Goal: Information Seeking & Learning: Find specific page/section

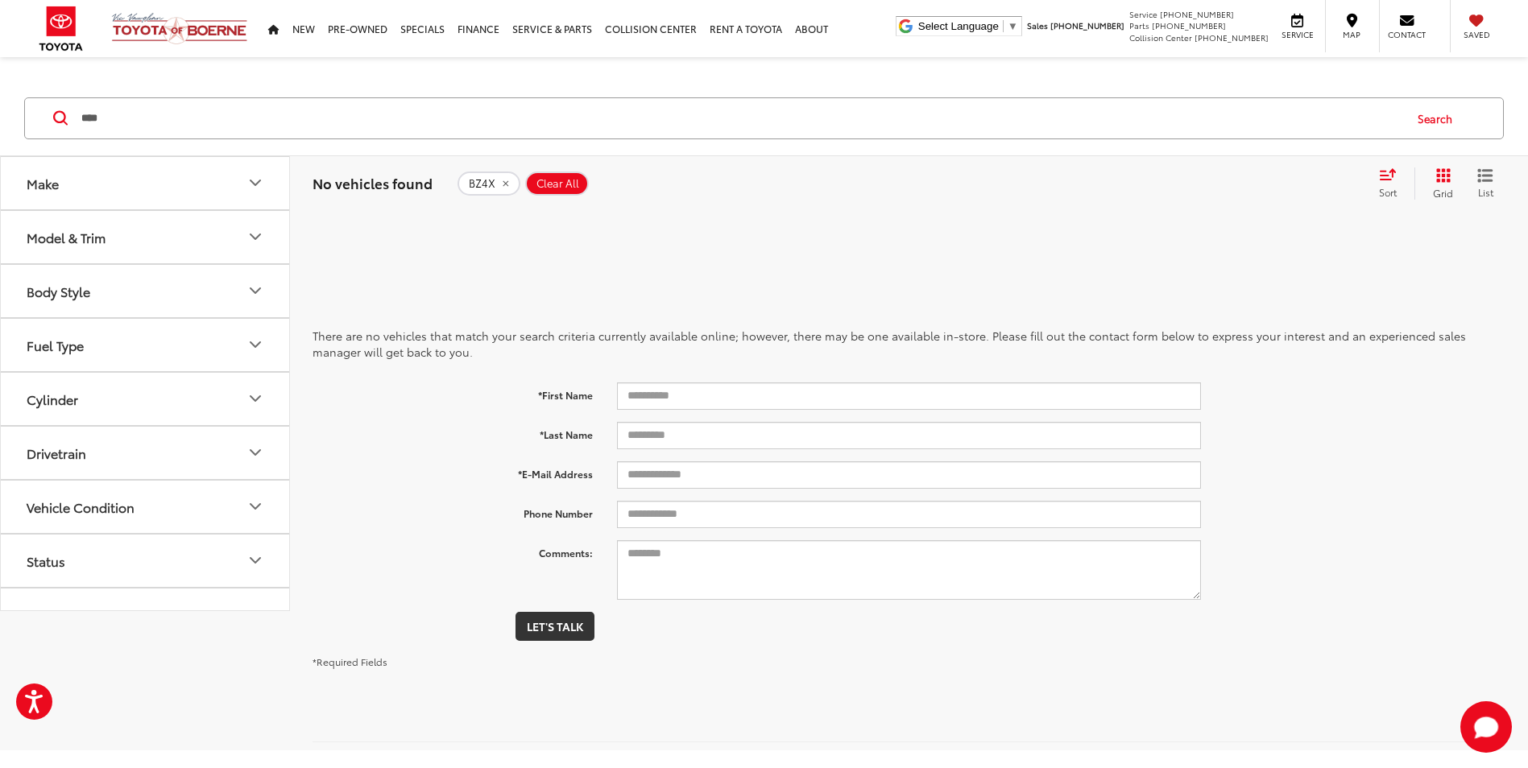
drag, startPoint x: 122, startPoint y: 124, endPoint x: -17, endPoint y: 124, distance: 138.6
click at [0, 124] on html "Accessibility Screen-Reader Guide, Feedback, and Issue Reporting | New window […" at bounding box center [764, 384] width 1528 height 768
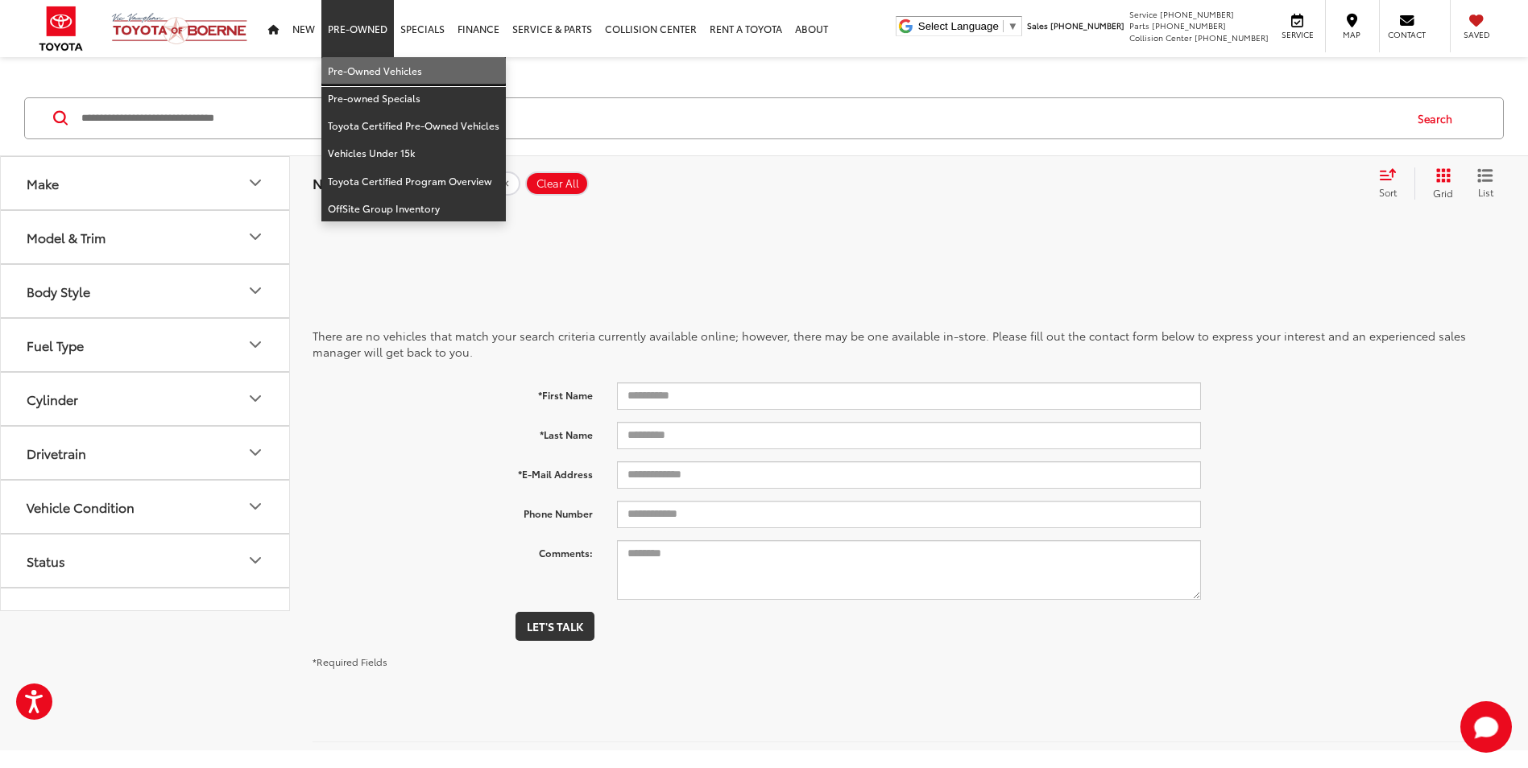
click at [346, 71] on link "Pre-Owned Vehicles" at bounding box center [413, 70] width 184 height 27
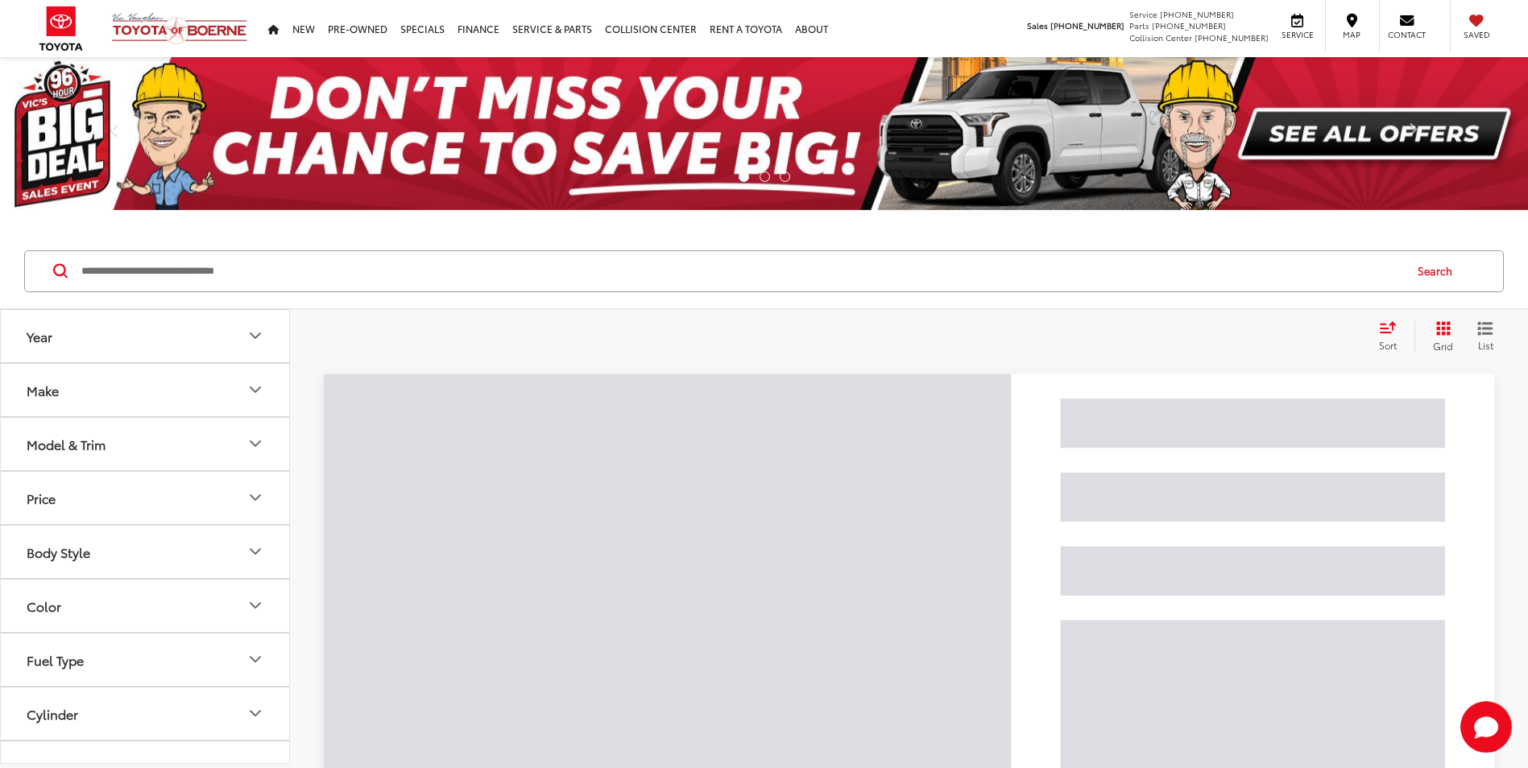
click at [308, 284] on input "Search by Make, Model, or Keyword" at bounding box center [741, 271] width 1323 height 39
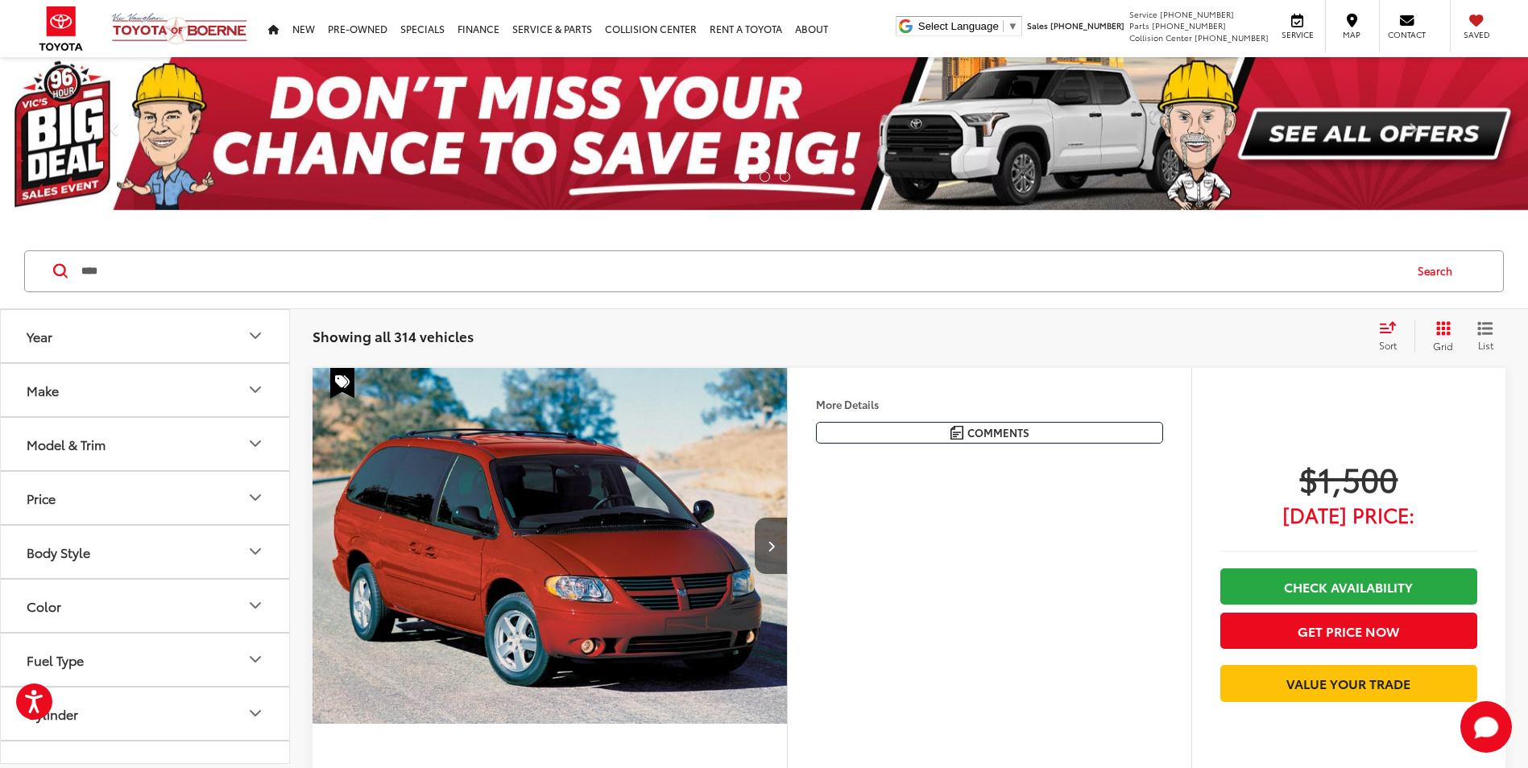
type input "****"
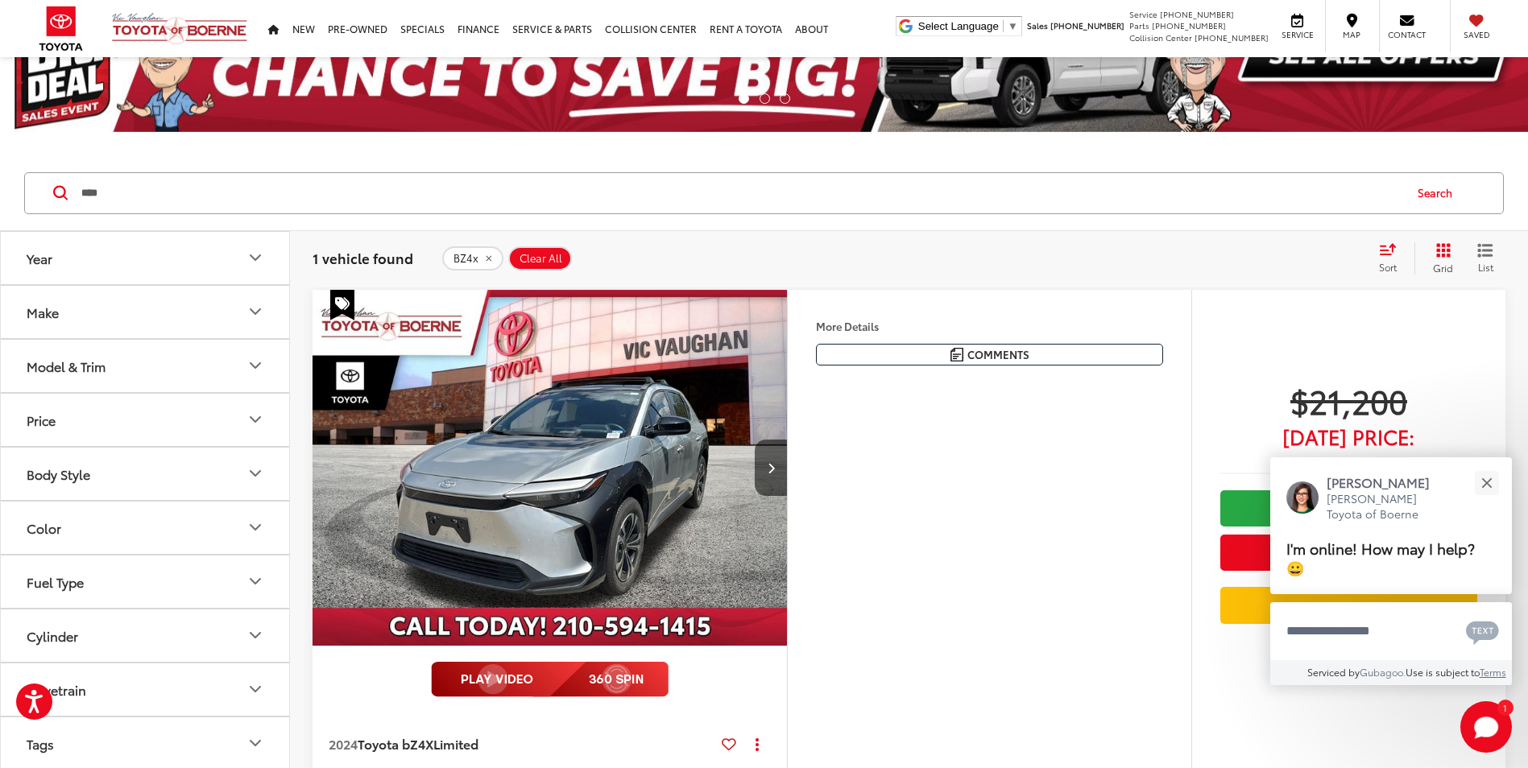
scroll to position [242, 0]
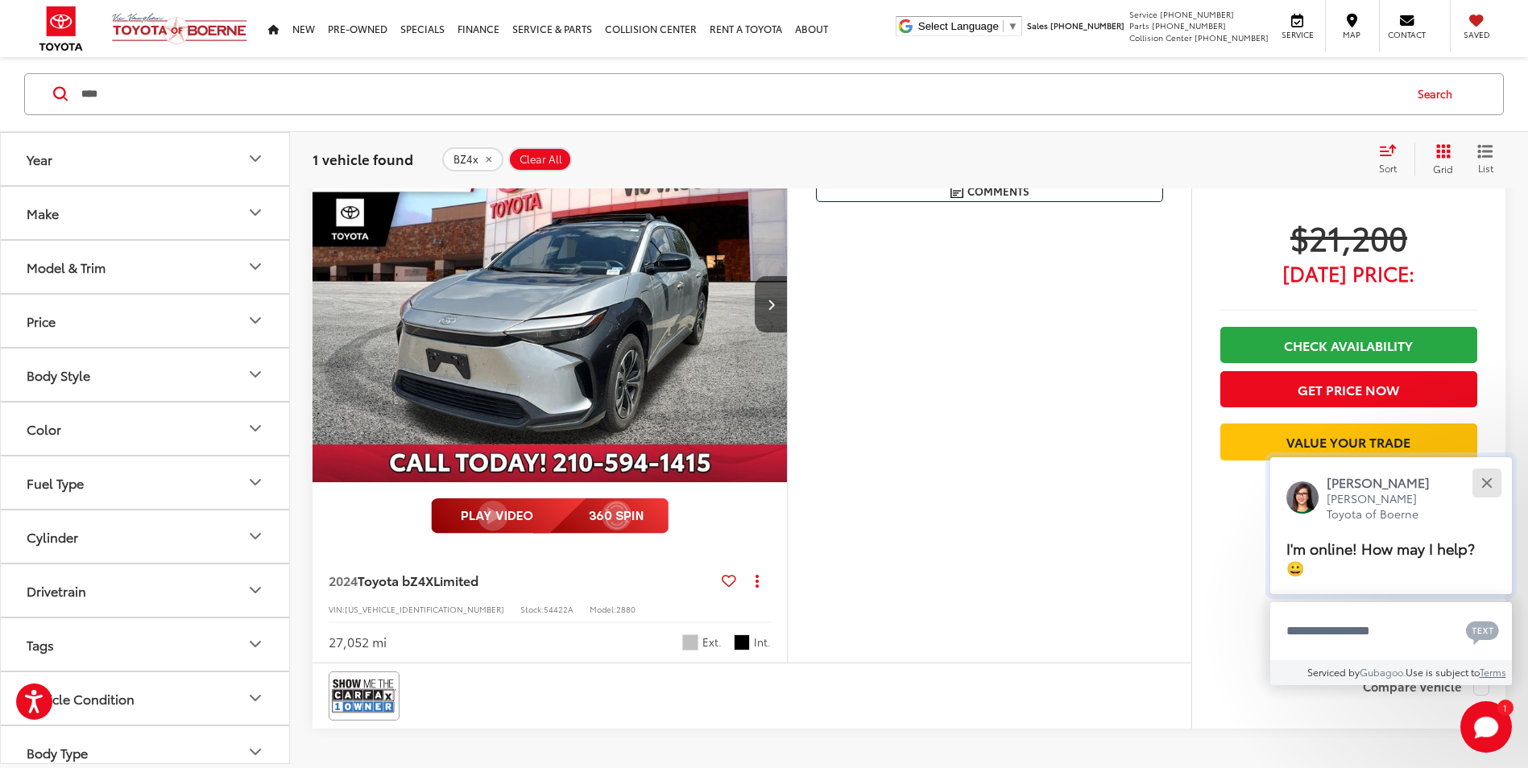
click at [1480, 477] on button "Close" at bounding box center [1486, 483] width 35 height 35
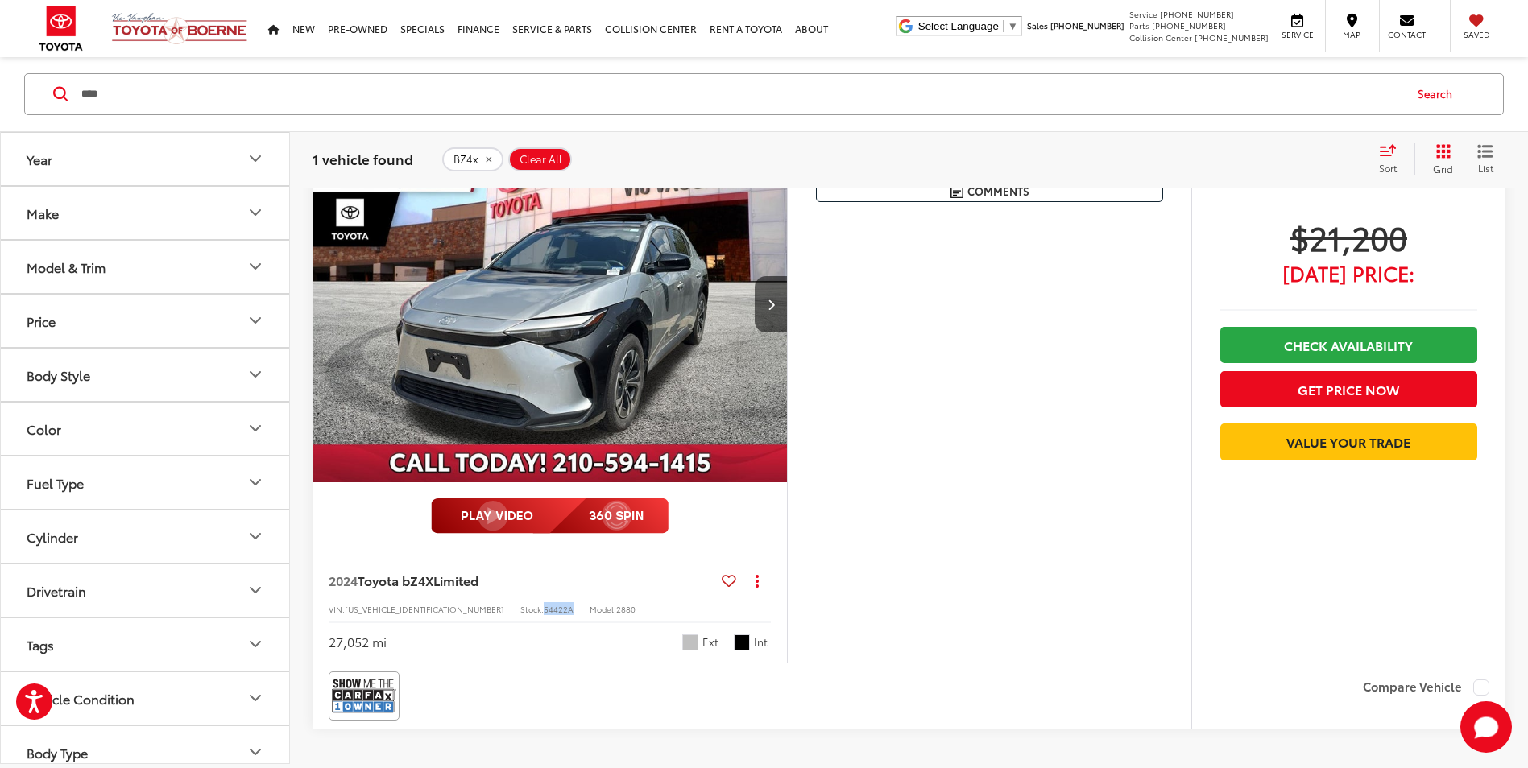
drag, startPoint x: 471, startPoint y: 609, endPoint x: 502, endPoint y: 611, distance: 30.7
click at [502, 611] on div "VIN: JTMAAAAA7RA033938 Stock: 54422A Model: 2880" at bounding box center [550, 608] width 442 height 11
copy div "54422A"
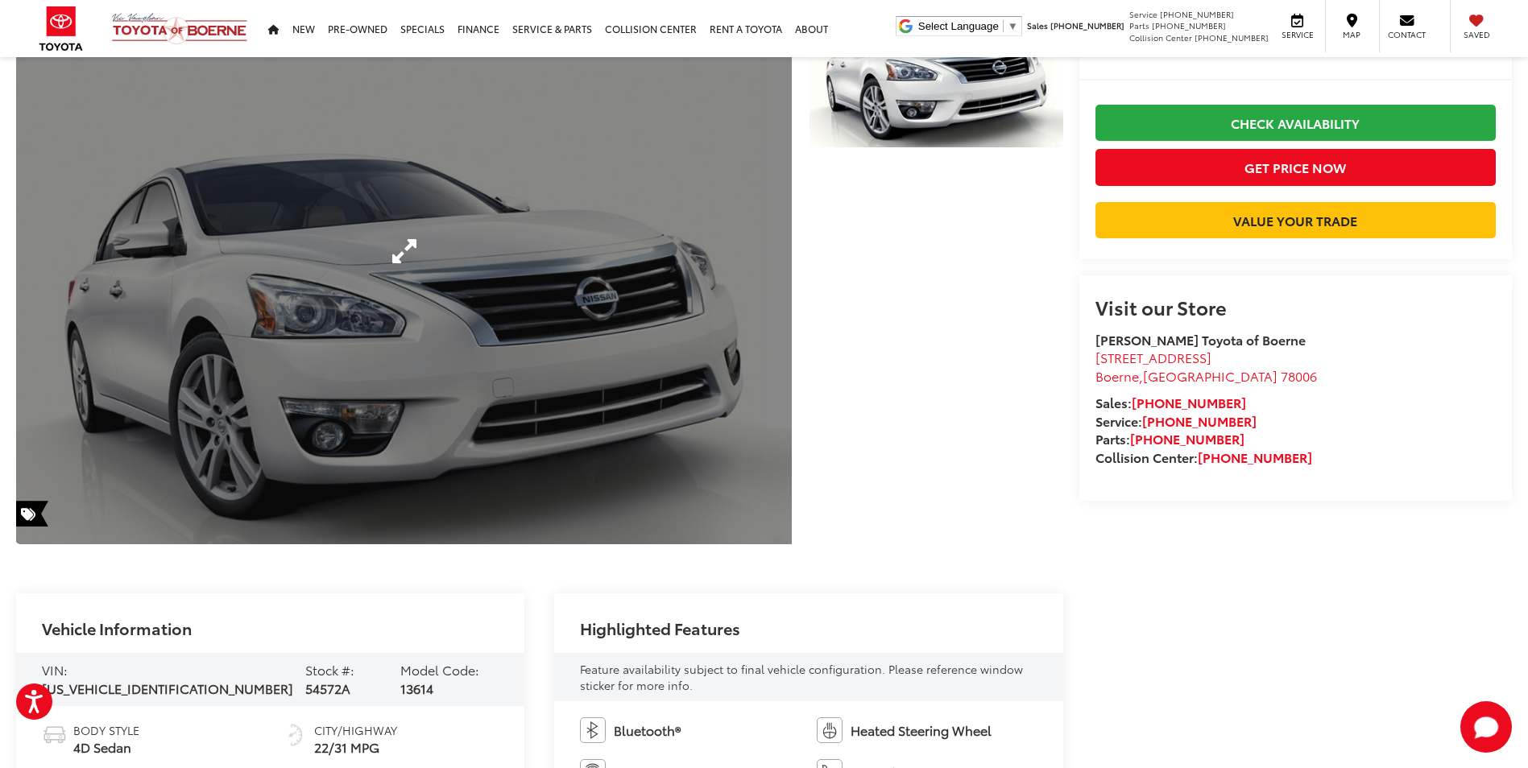
scroll to position [161, 0]
